Goal: Transaction & Acquisition: Purchase product/service

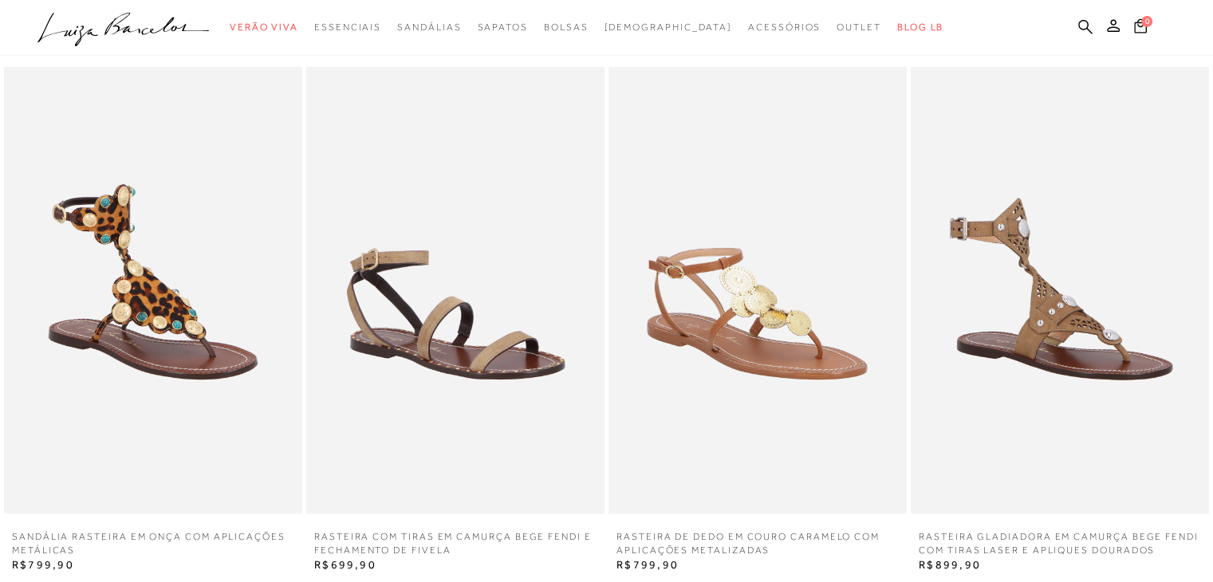
scroll to position [2712, 0]
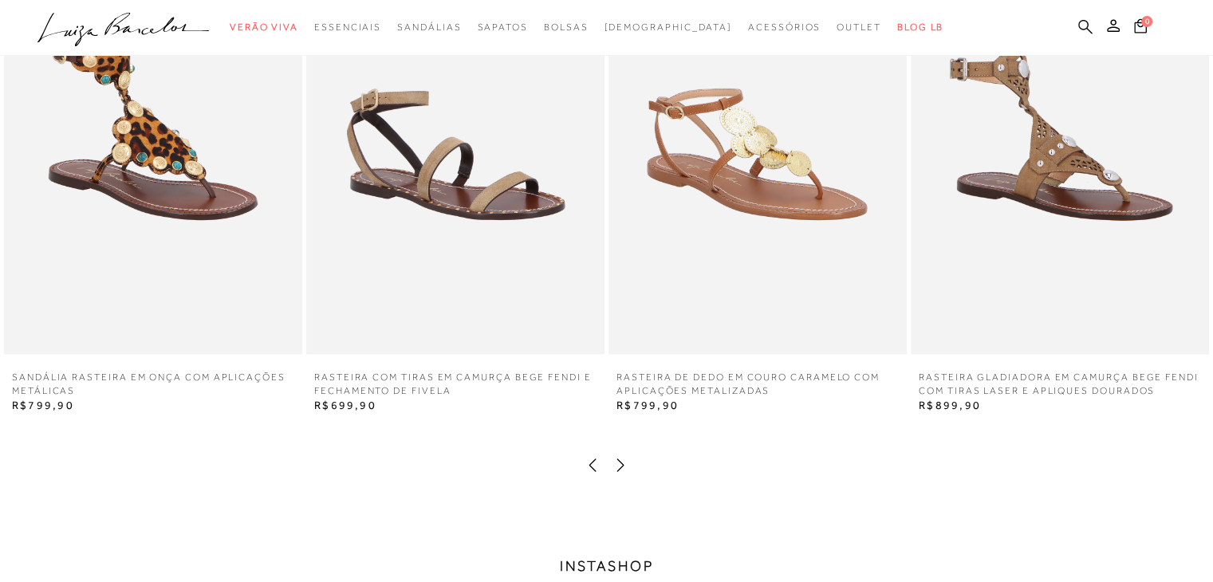
click at [1086, 25] on icon at bounding box center [1085, 26] width 14 height 15
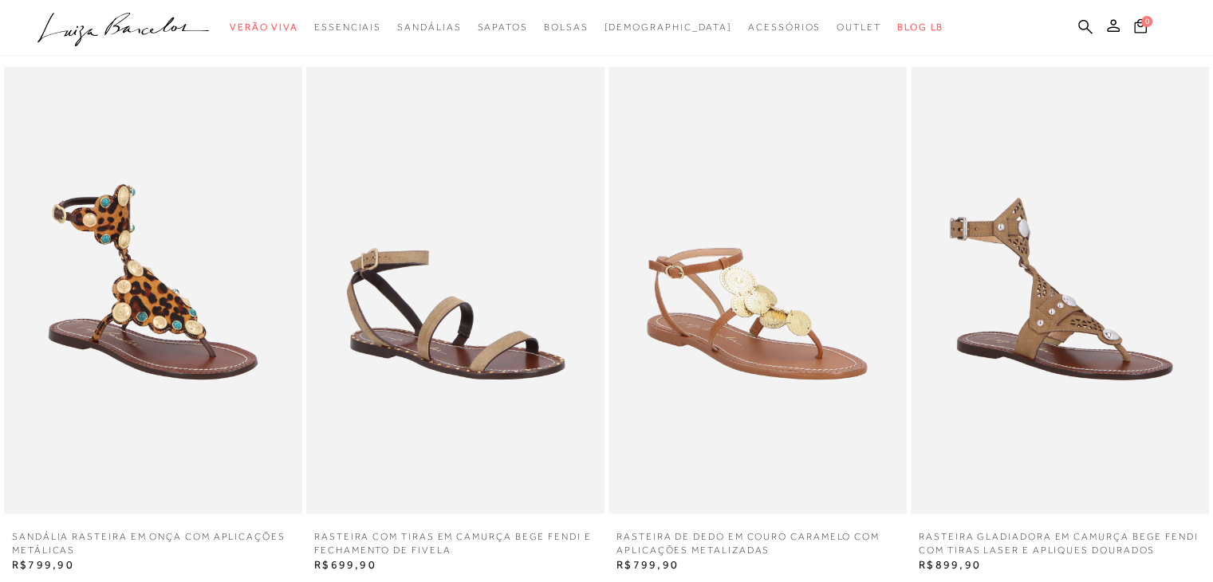
scroll to position [2233, 0]
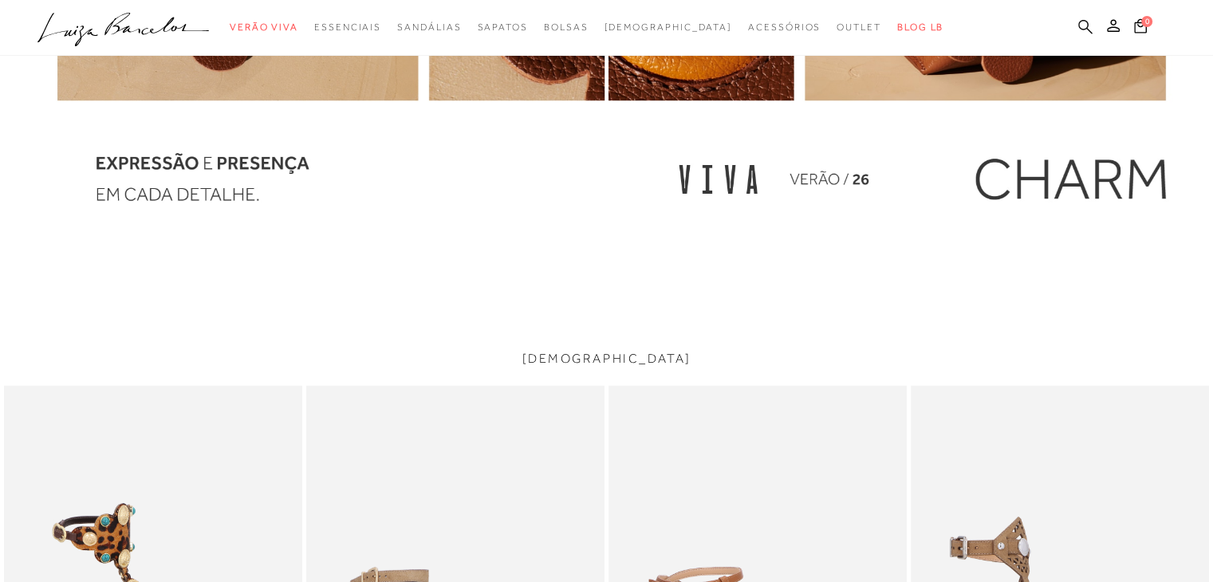
click at [1081, 26] on icon at bounding box center [1085, 26] width 14 height 15
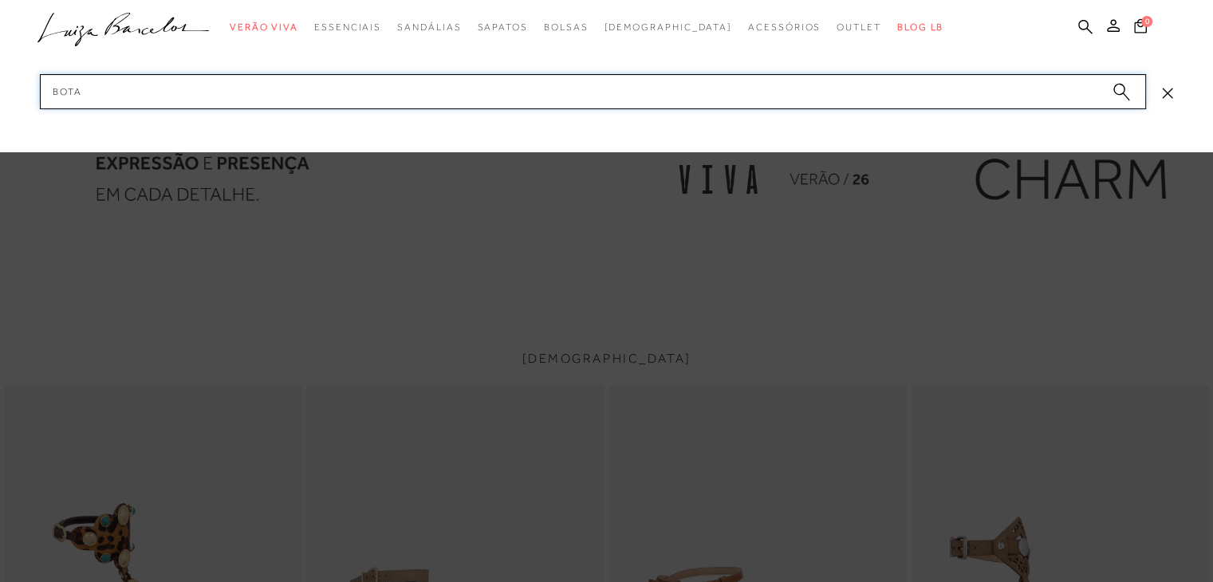
type input "botas"
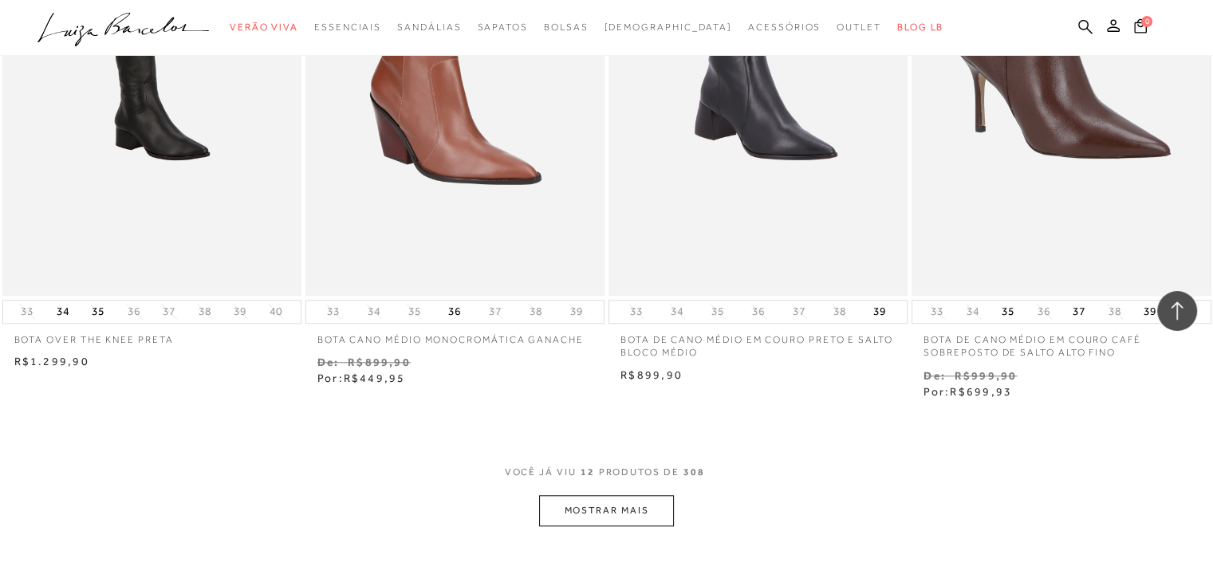
scroll to position [1755, 0]
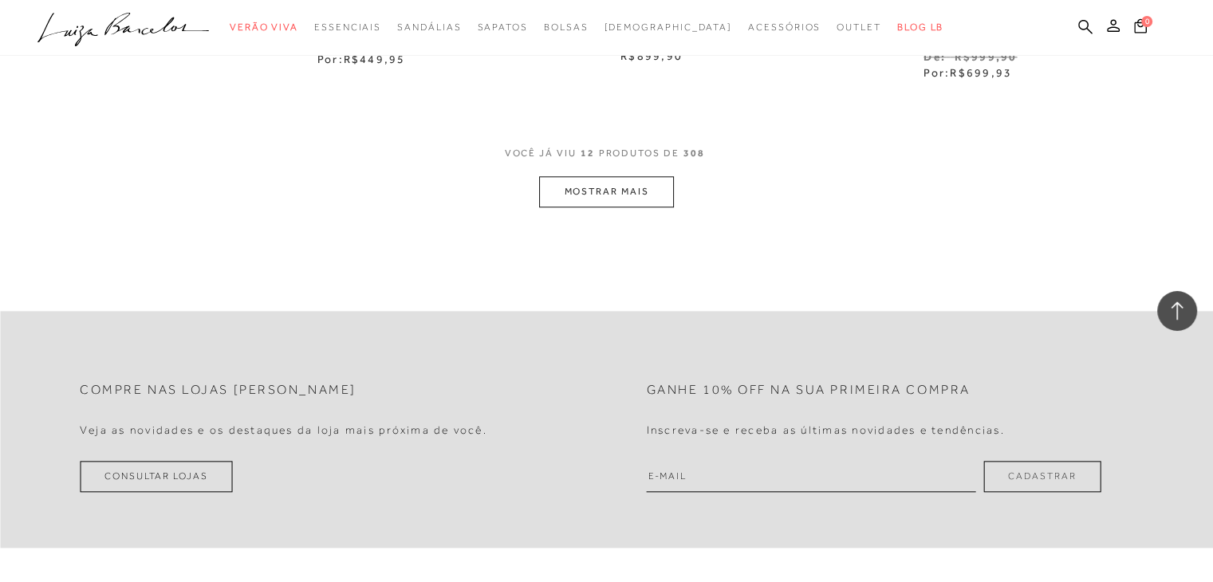
click at [580, 191] on button "MOSTRAR MAIS" at bounding box center [606, 191] width 134 height 31
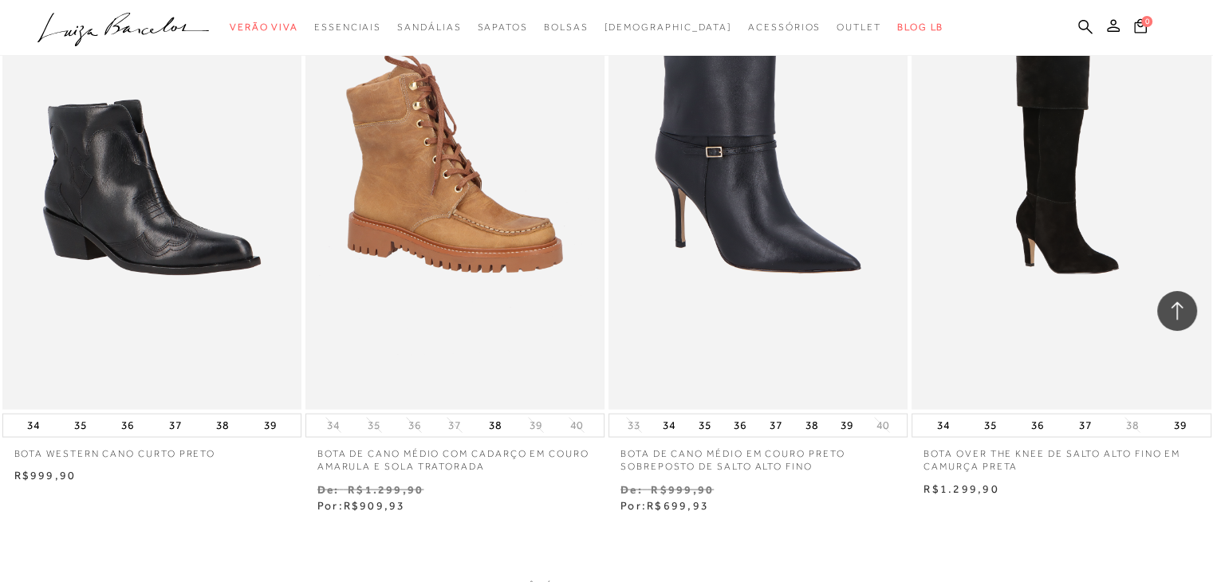
scroll to position [3509, 0]
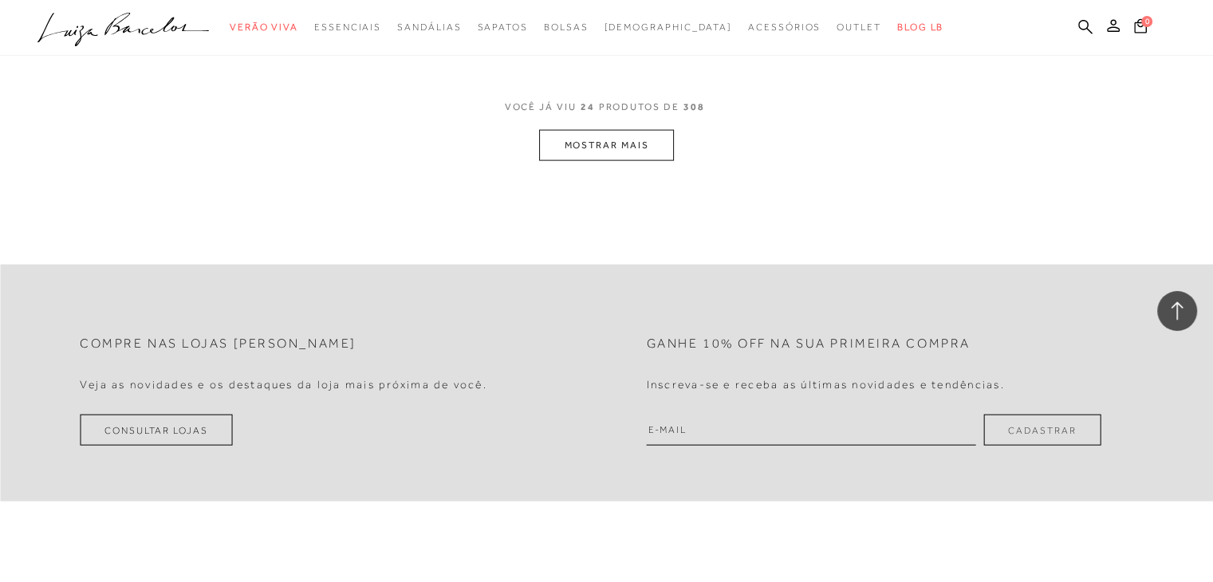
click at [641, 146] on button "MOSTRAR MAIS" at bounding box center [606, 145] width 134 height 31
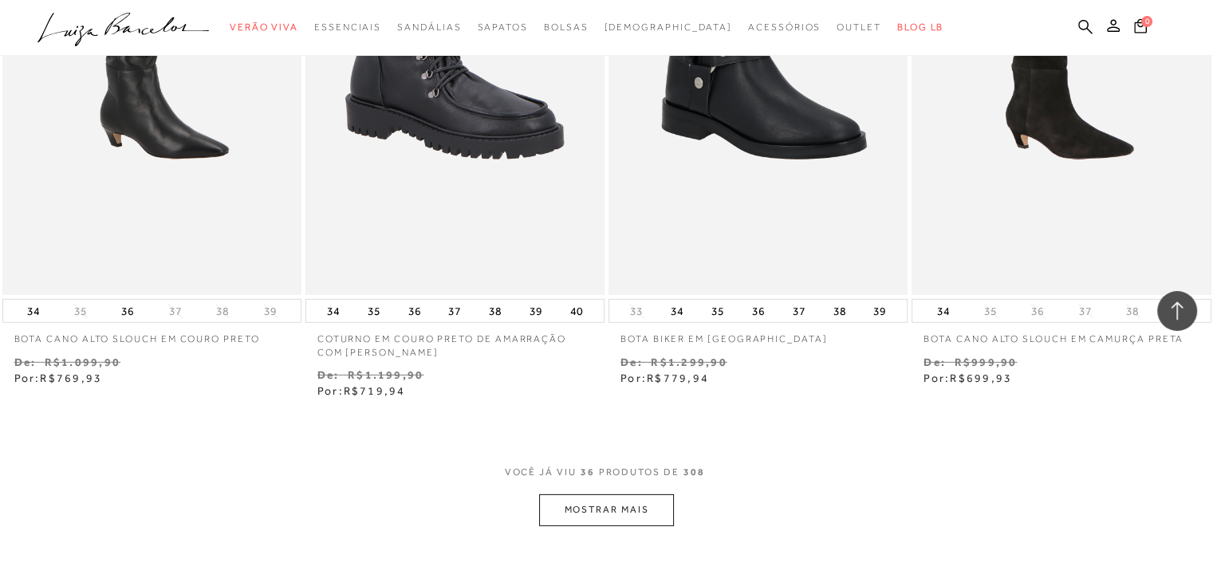
scroll to position [4945, 0]
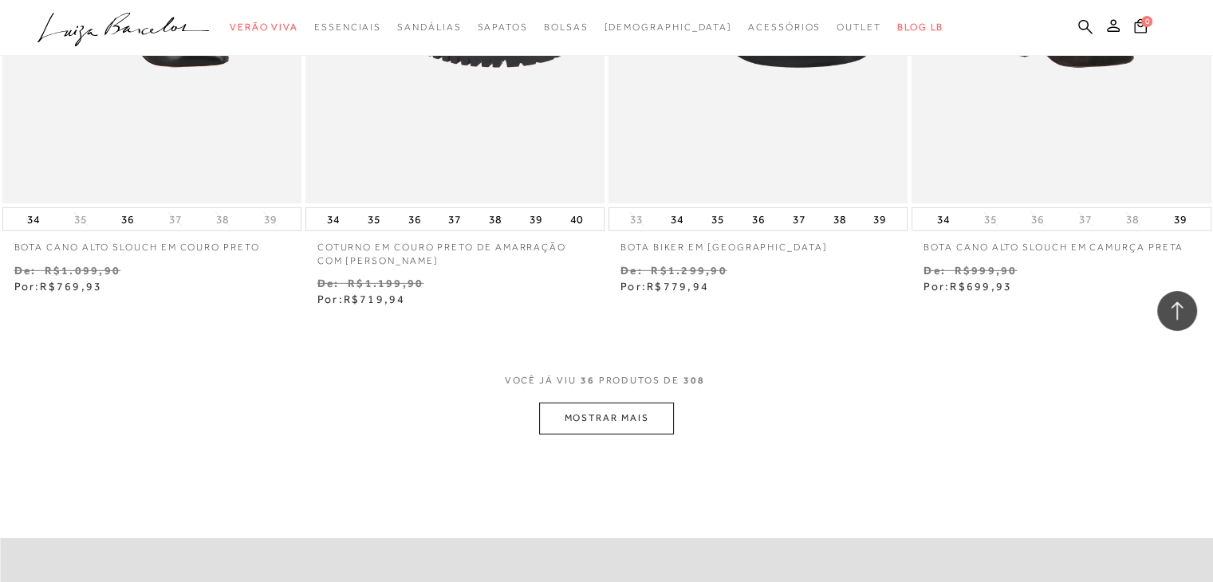
click at [654, 418] on button "MOSTRAR MAIS" at bounding box center [606, 418] width 134 height 31
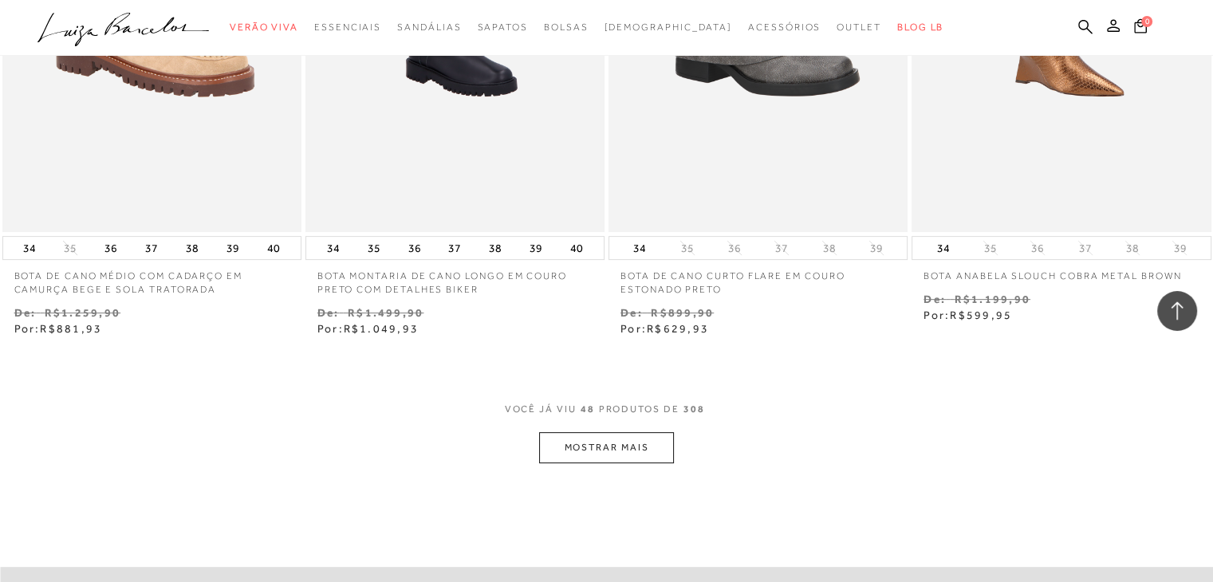
scroll to position [6859, 0]
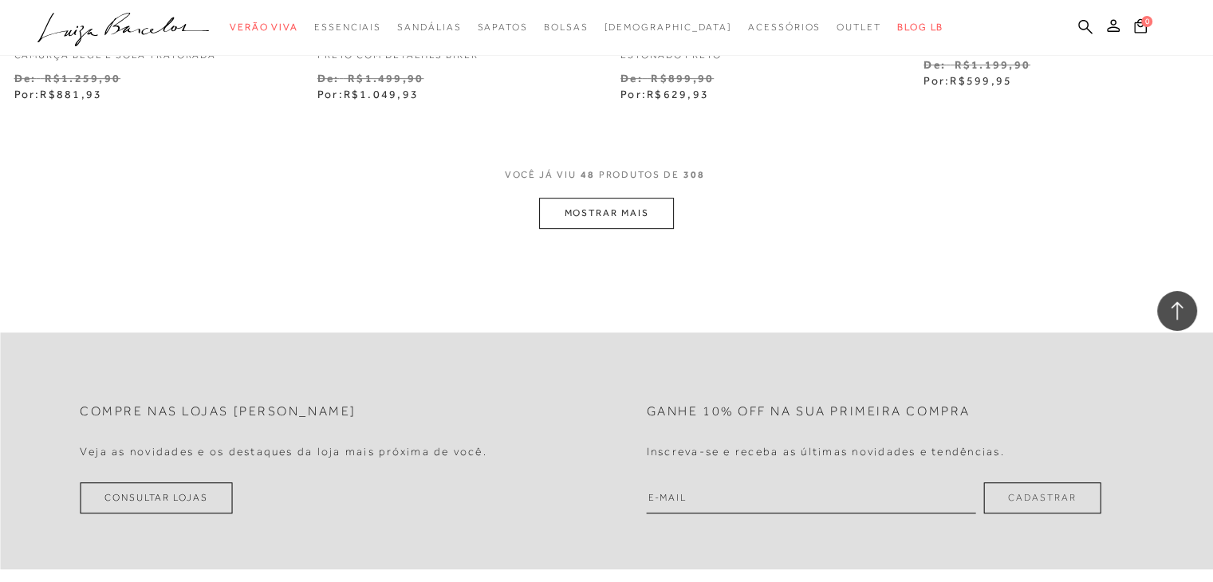
click at [626, 226] on button "MOSTRAR MAIS" at bounding box center [606, 213] width 134 height 31
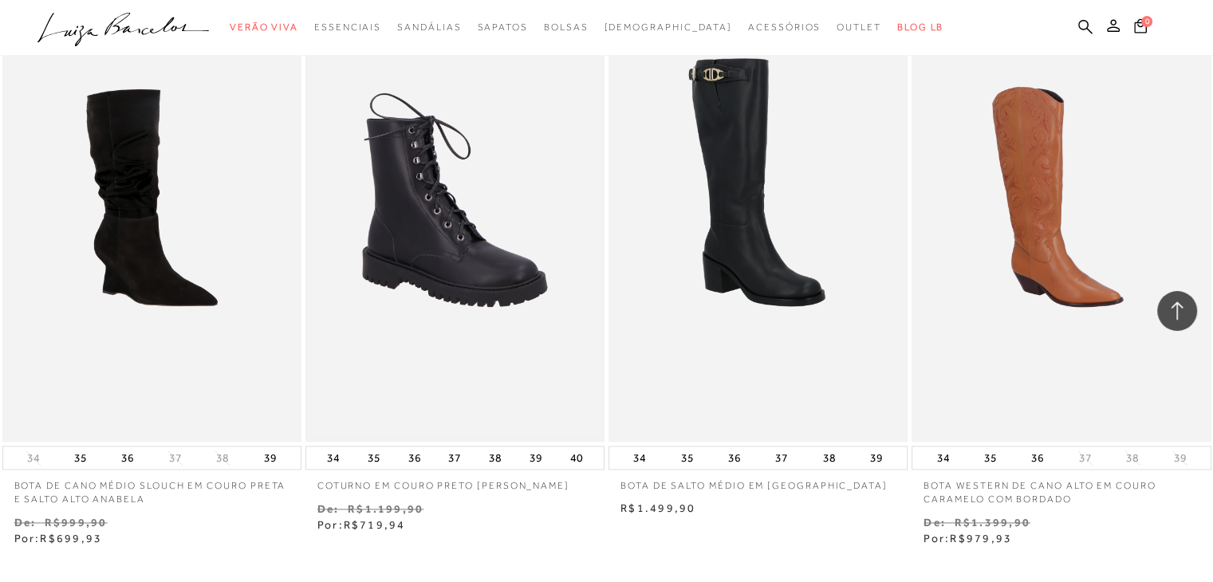
scroll to position [8215, 0]
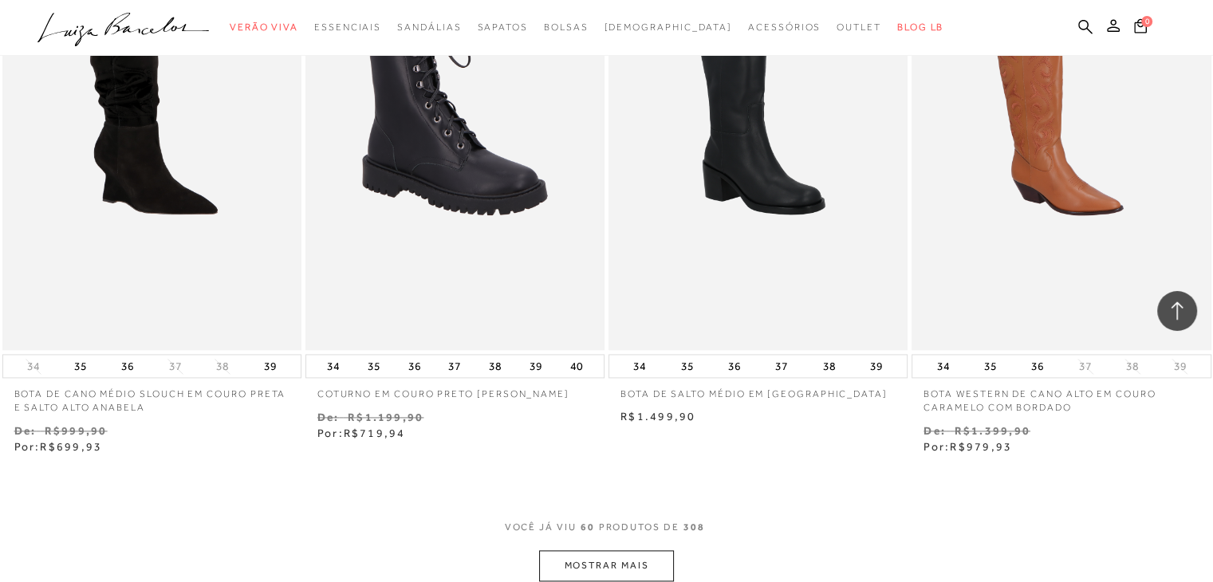
click at [629, 555] on button "MOSTRAR MAIS" at bounding box center [606, 565] width 134 height 31
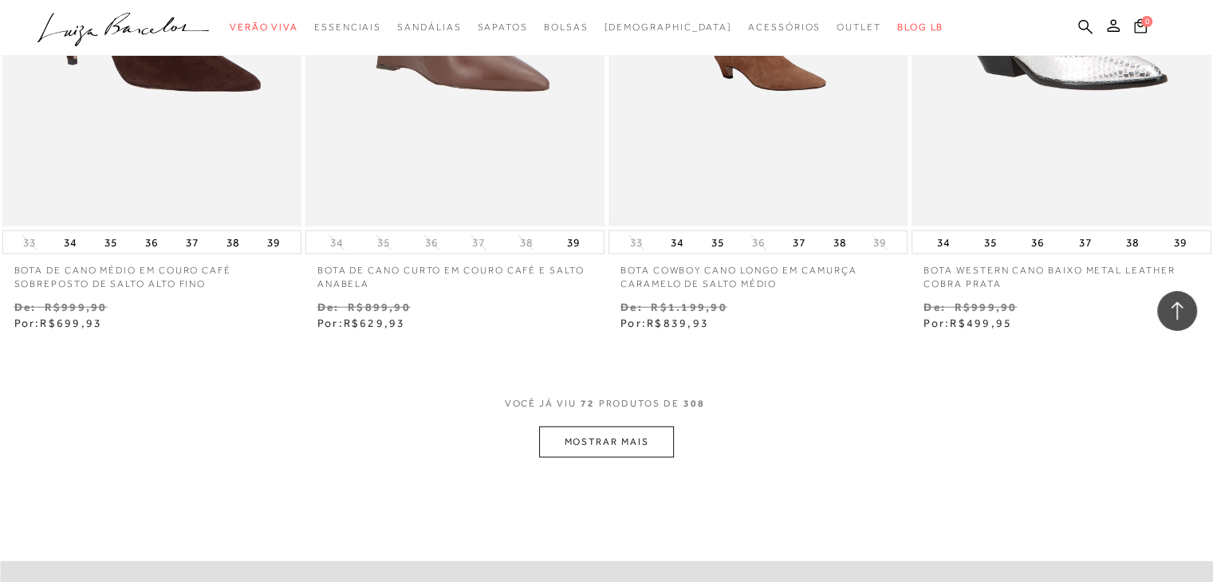
scroll to position [10209, 0]
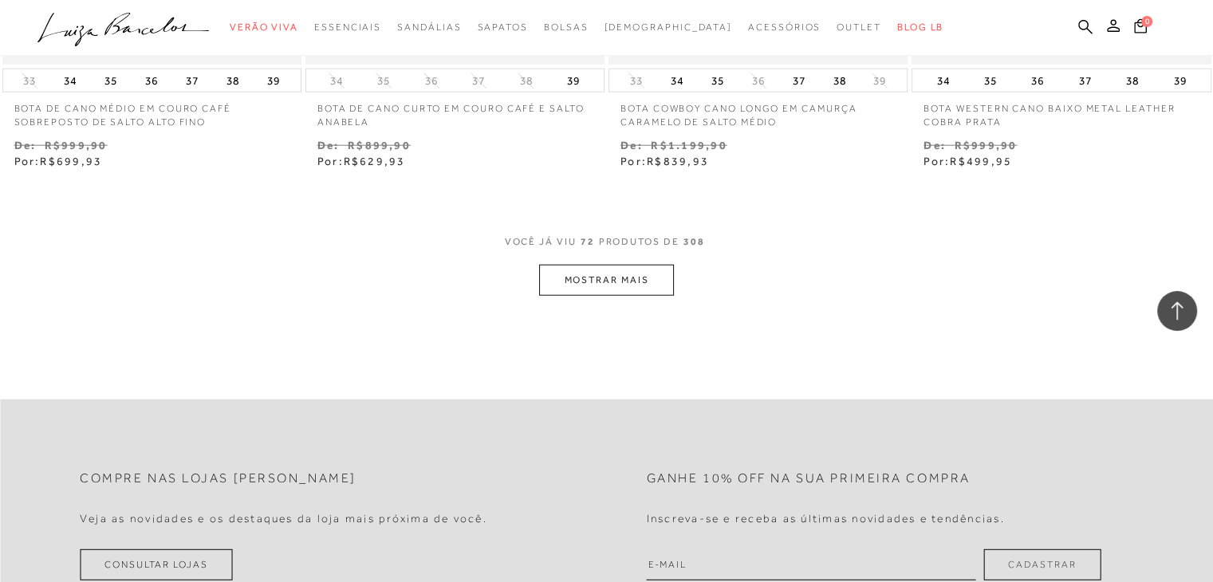
click at [619, 291] on button "MOSTRAR MAIS" at bounding box center [606, 280] width 134 height 31
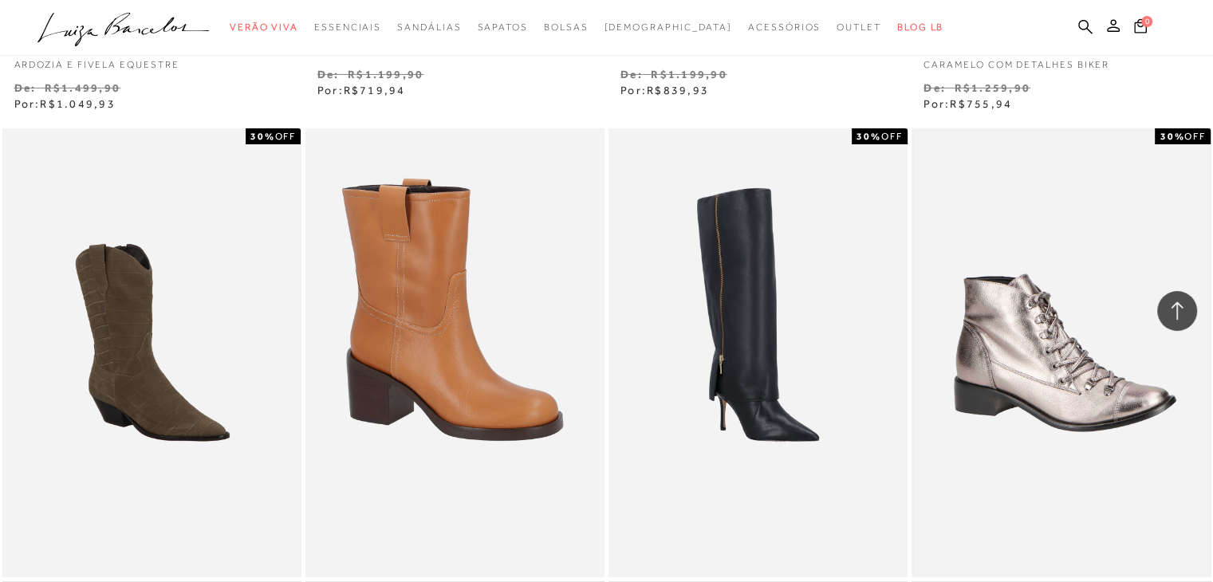
scroll to position [11804, 0]
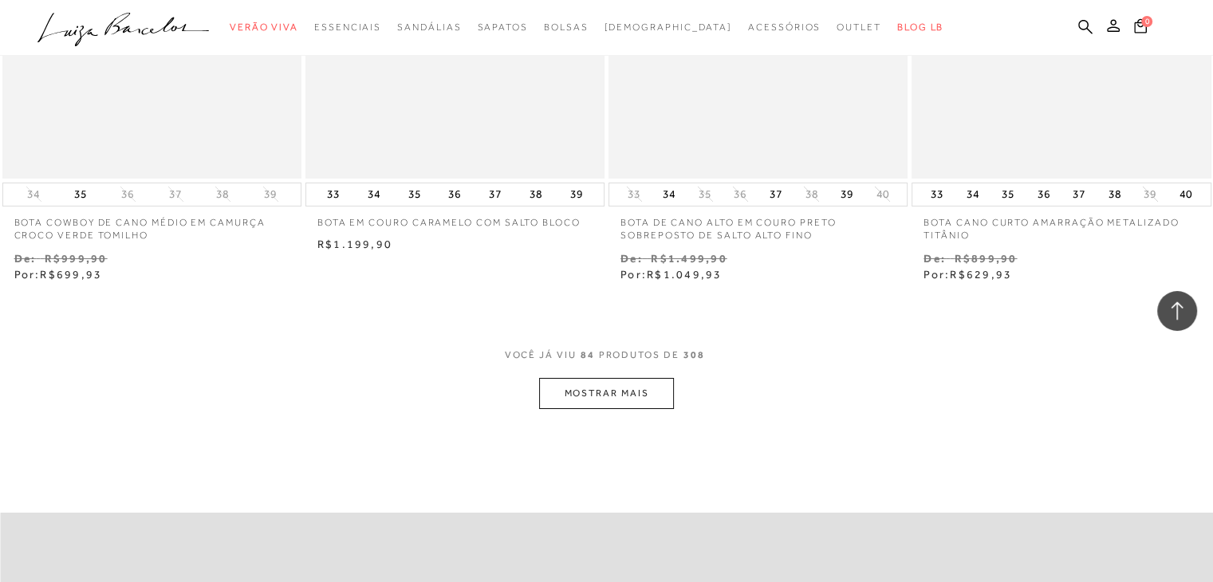
click at [601, 391] on button "MOSTRAR MAIS" at bounding box center [606, 393] width 134 height 31
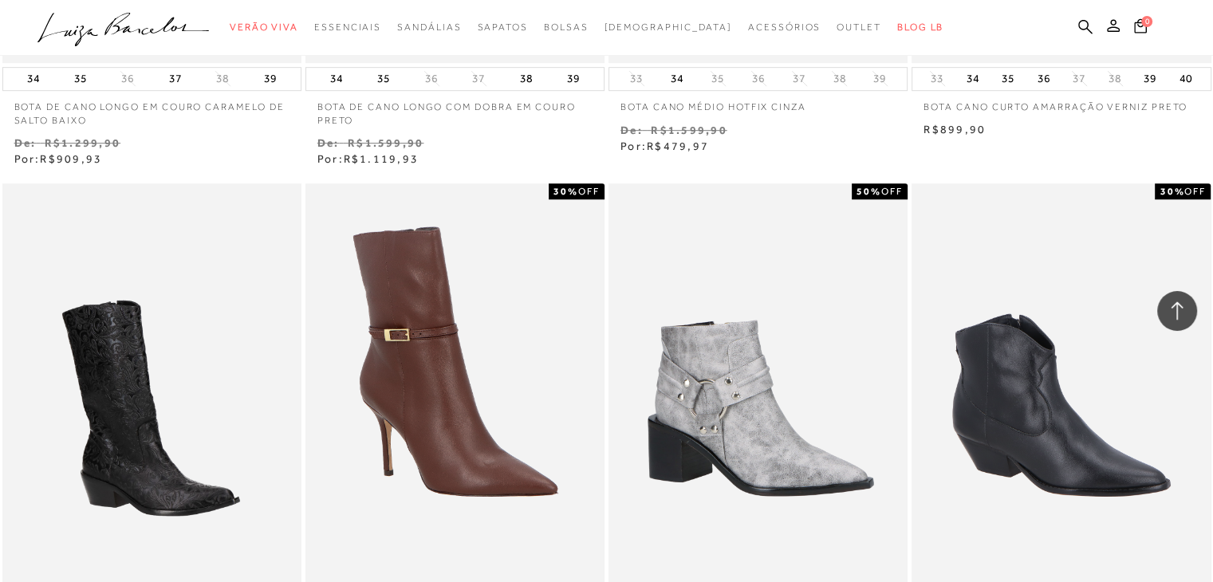
scroll to position [13160, 0]
